Goal: Communication & Community: Answer question/provide support

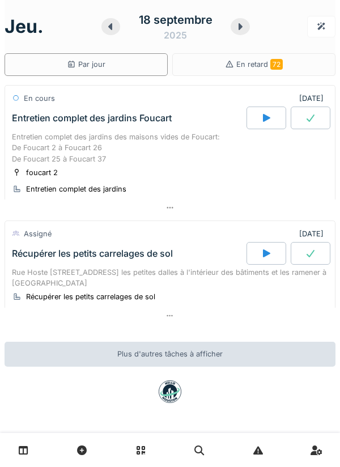
scroll to position [9, 0]
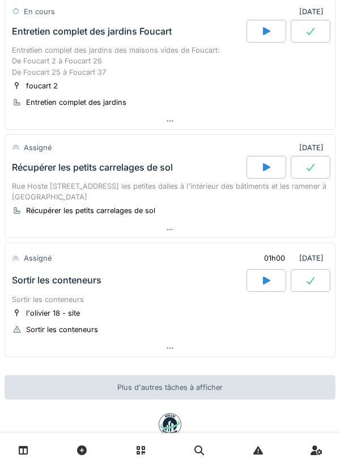
scroll to position [88, 0]
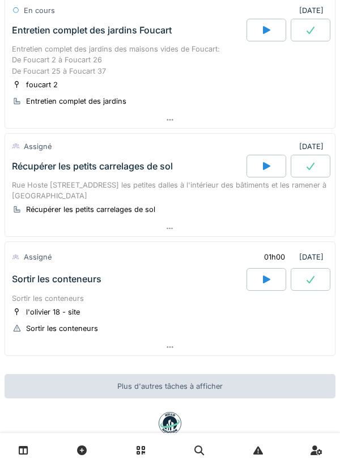
click at [272, 285] on div at bounding box center [267, 279] width 40 height 23
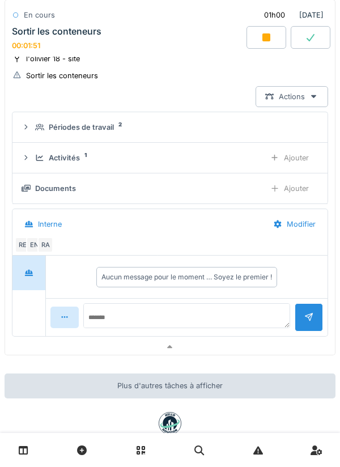
scroll to position [389, 0]
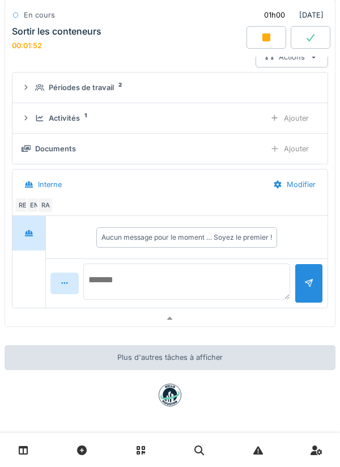
click at [133, 285] on textarea at bounding box center [186, 282] width 207 height 36
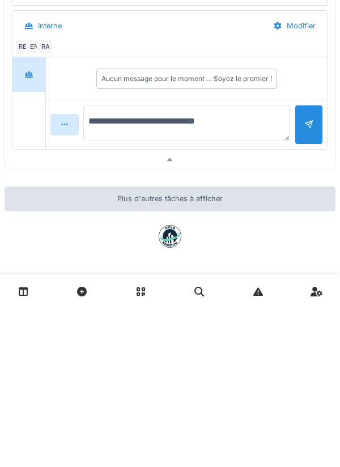
type textarea "**********"
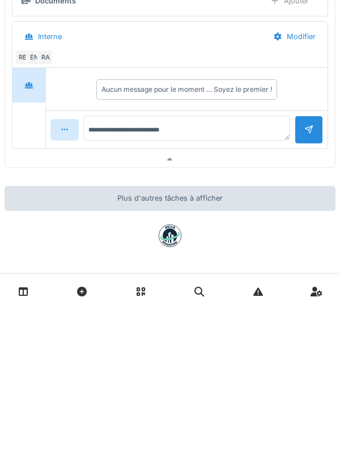
click at [321, 294] on div at bounding box center [309, 289] width 28 height 28
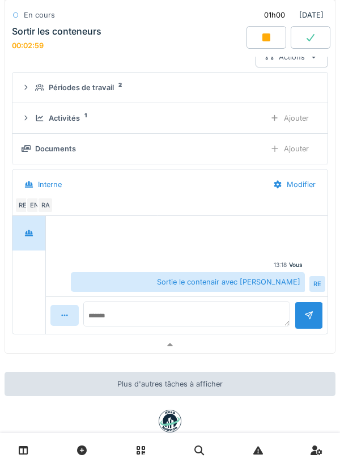
click at [119, 85] on sup "2" at bounding box center [120, 85] width 3 height 0
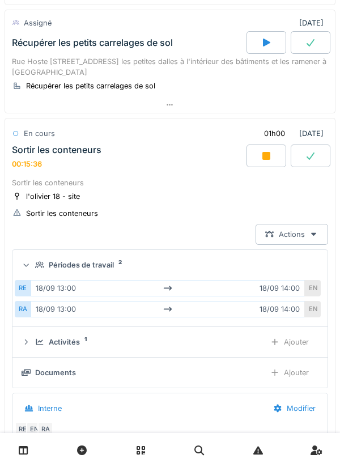
scroll to position [187, 0]
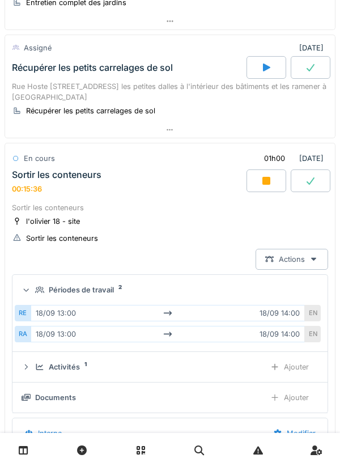
click at [275, 192] on div at bounding box center [267, 181] width 40 height 23
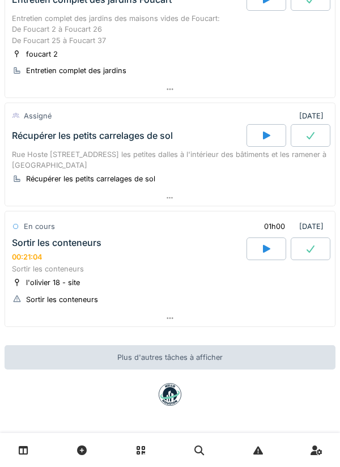
scroll to position [0, 0]
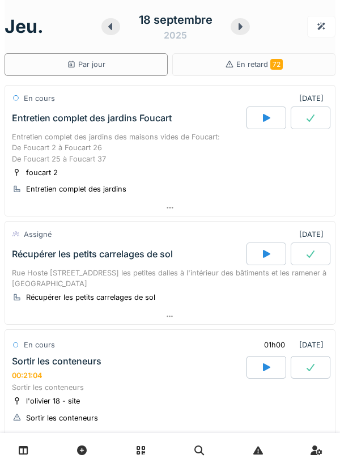
click at [271, 128] on div at bounding box center [267, 118] width 40 height 23
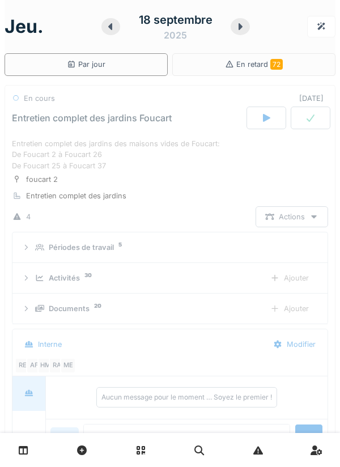
scroll to position [40, 0]
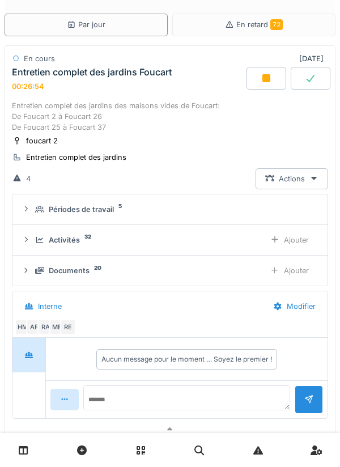
click at [272, 77] on icon at bounding box center [266, 78] width 11 height 9
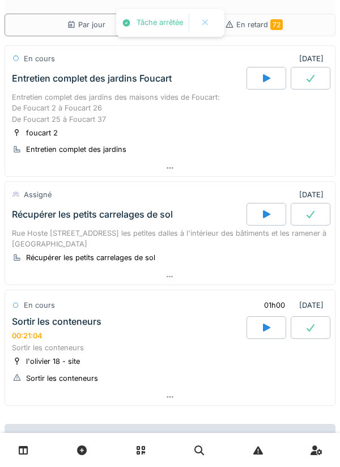
click at [278, 219] on div at bounding box center [267, 214] width 40 height 23
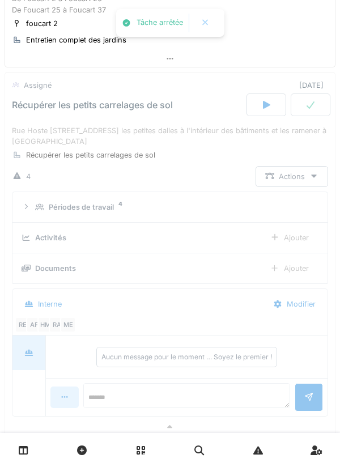
scroll to position [176, 0]
